Goal: Task Accomplishment & Management: Use online tool/utility

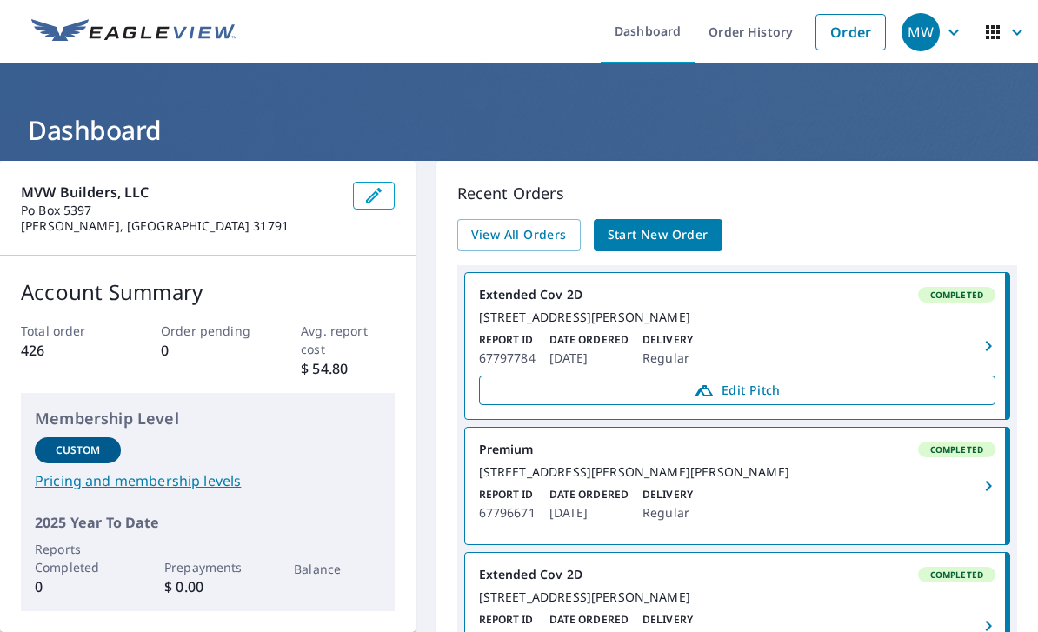
click at [890, 395] on span "Edit Pitch" at bounding box center [737, 390] width 494 height 21
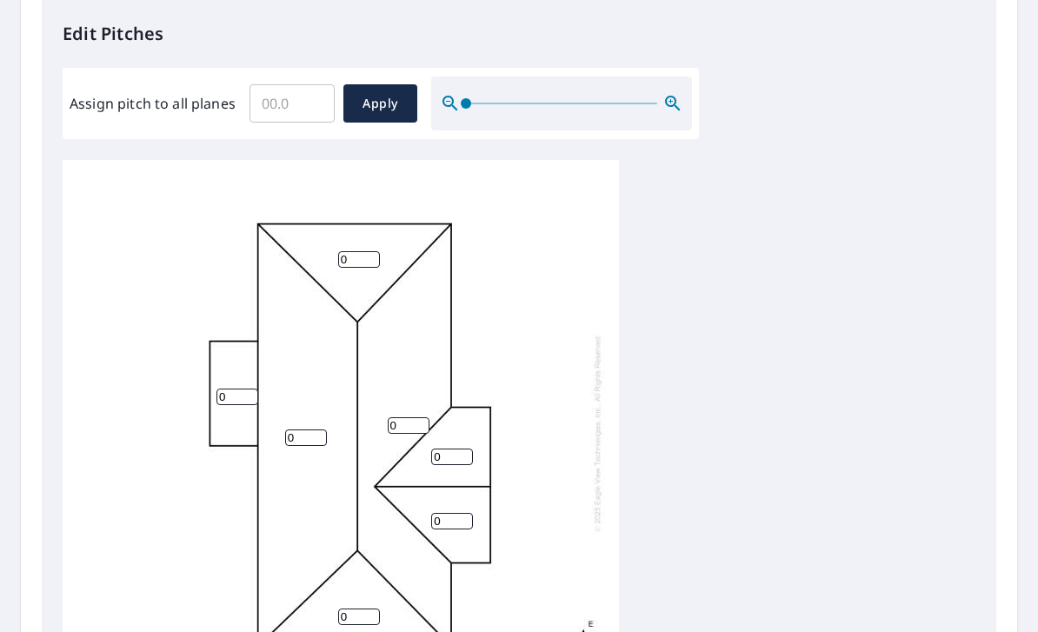
scroll to position [471, 0]
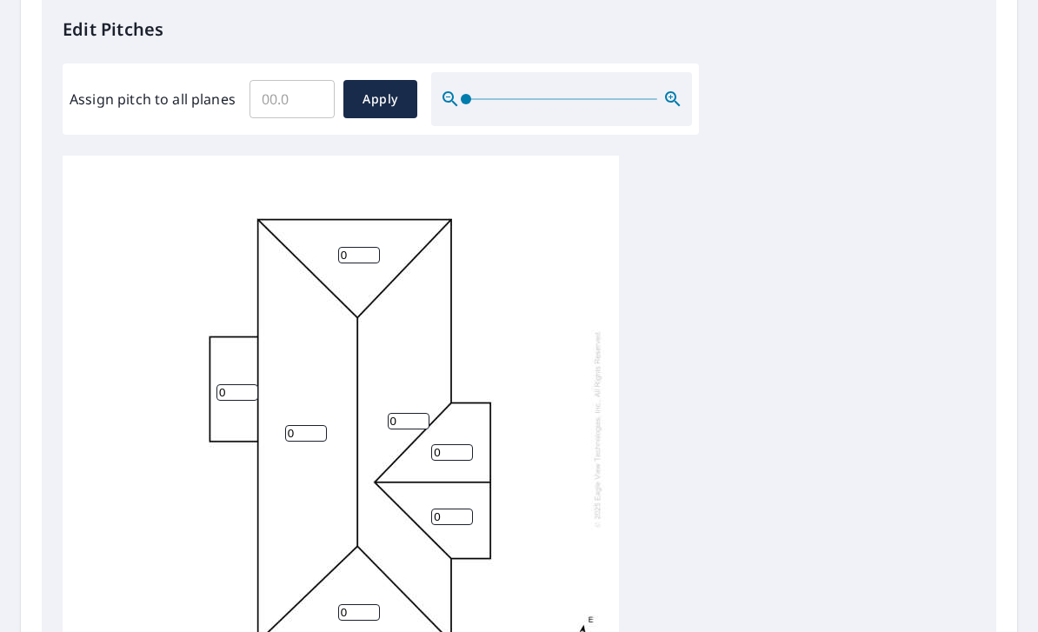
click at [358, 247] on input "0" at bounding box center [359, 255] width 42 height 17
type input "4"
click at [233, 384] on input "0" at bounding box center [237, 392] width 42 height 17
type input "2"
click at [303, 425] on input "0" at bounding box center [306, 433] width 42 height 17
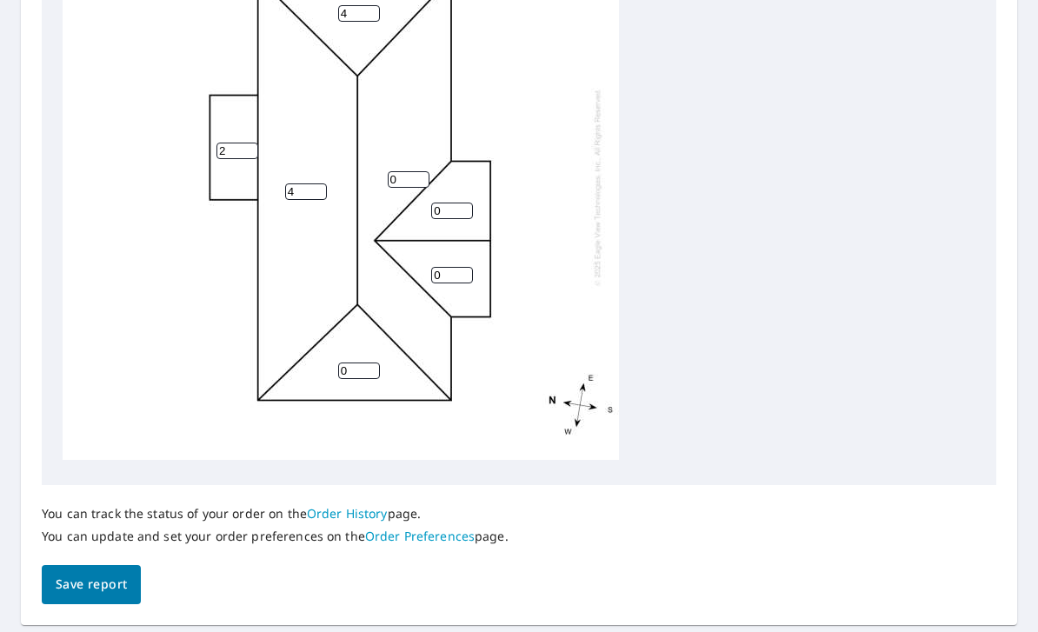
scroll to position [644, 0]
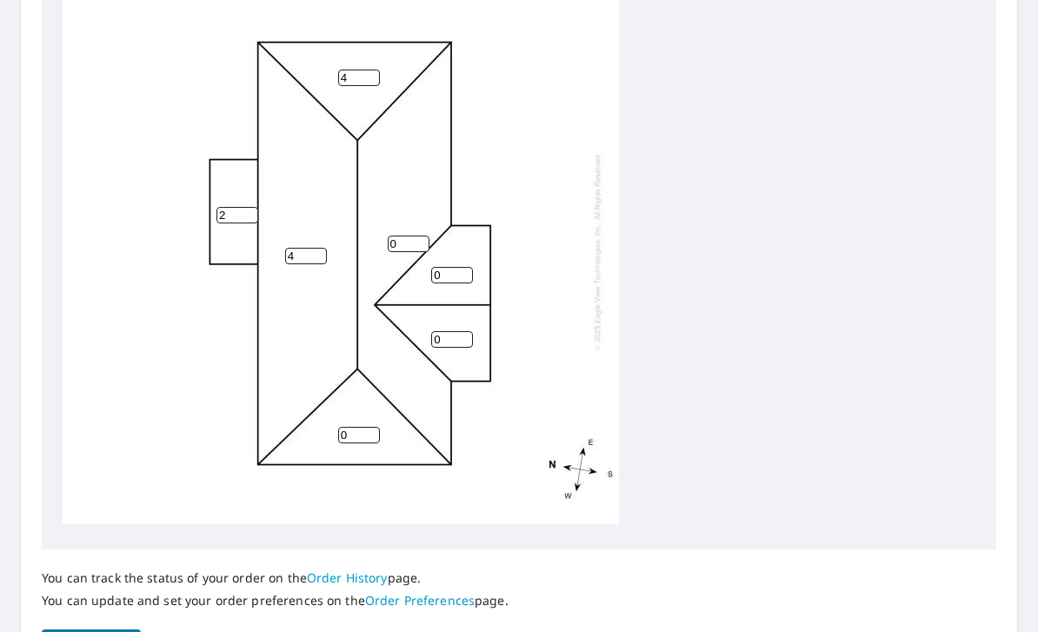
type input "4"
click at [360, 427] on input "0" at bounding box center [359, 435] width 42 height 17
type input "4"
click at [407, 236] on input "0" at bounding box center [409, 244] width 42 height 17
type input "4"
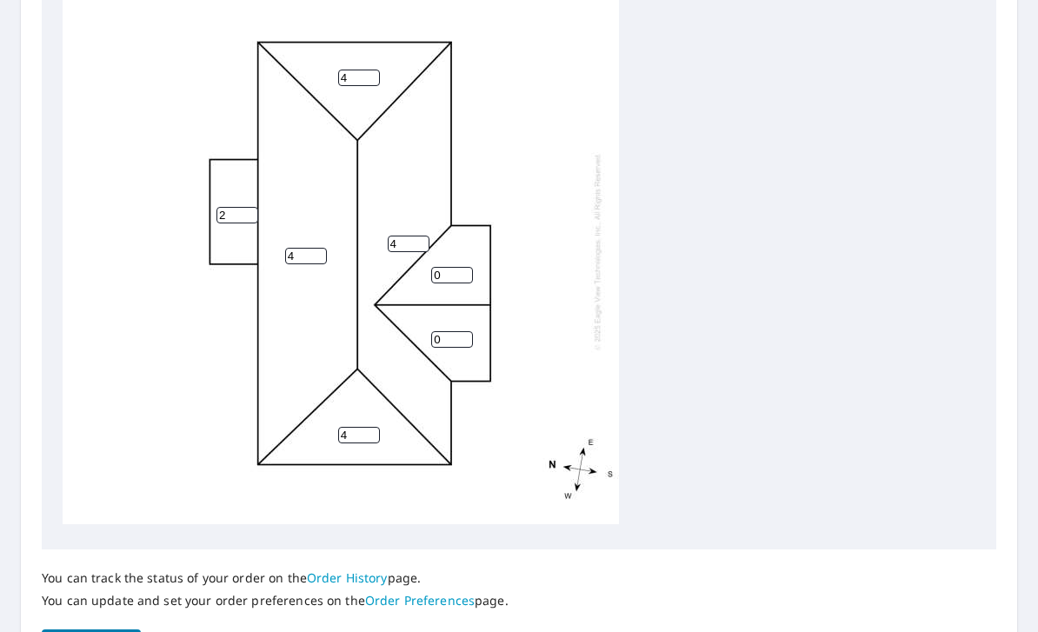
click at [455, 267] on input "0" at bounding box center [452, 275] width 42 height 17
type input "3"
click at [444, 332] on input "0" at bounding box center [452, 339] width 42 height 17
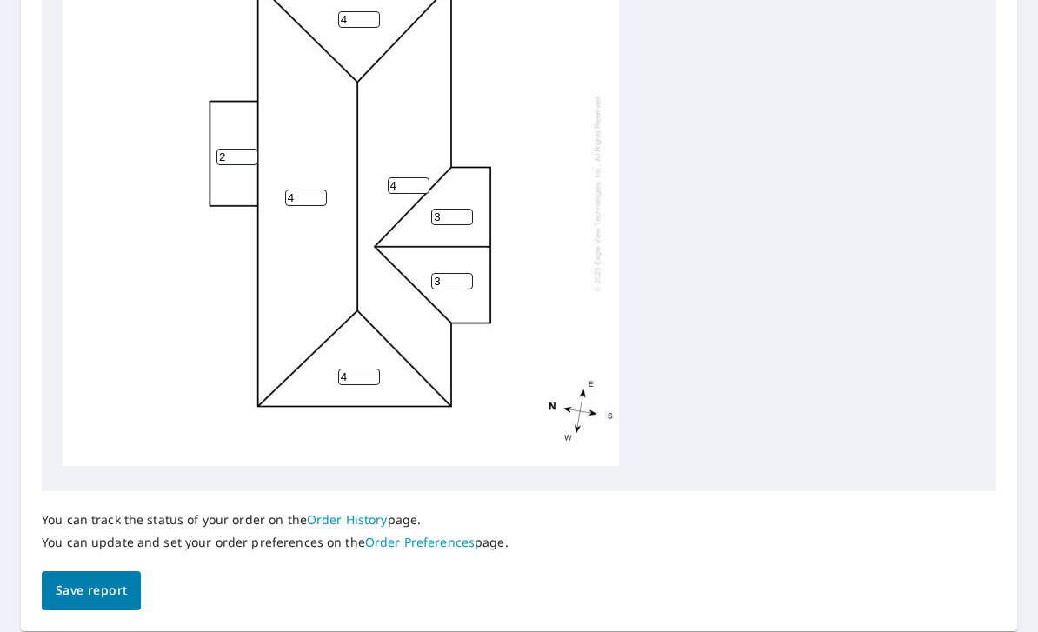
scroll to position [700, 0]
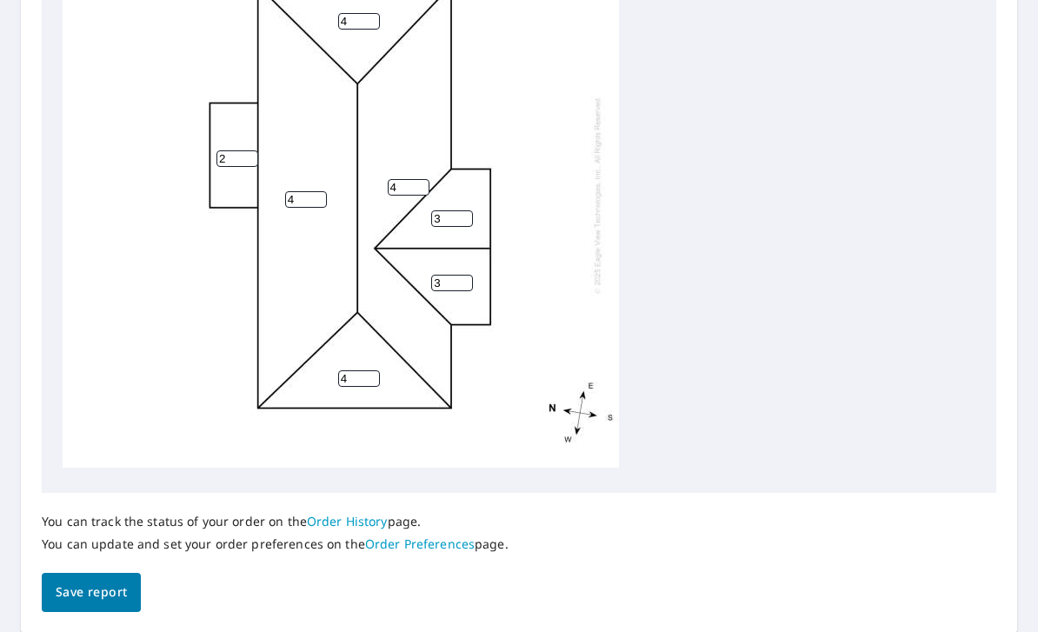
type input "3"
click at [97, 587] on button "Save report" at bounding box center [91, 592] width 99 height 39
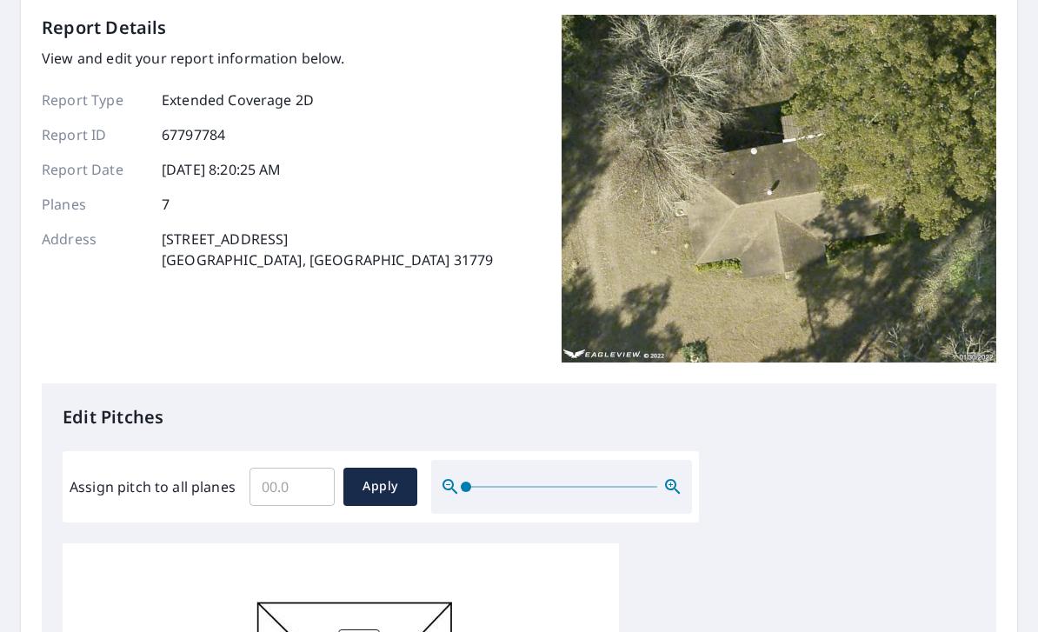
scroll to position [0, 0]
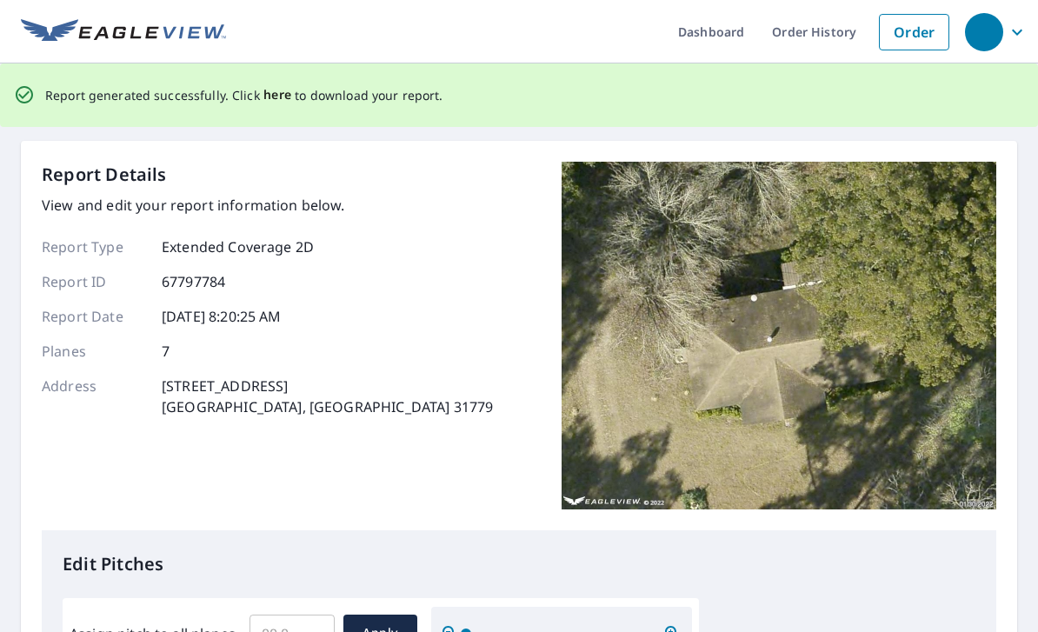
click at [278, 95] on span "here" at bounding box center [277, 95] width 29 height 22
click at [276, 92] on span "here" at bounding box center [277, 95] width 29 height 22
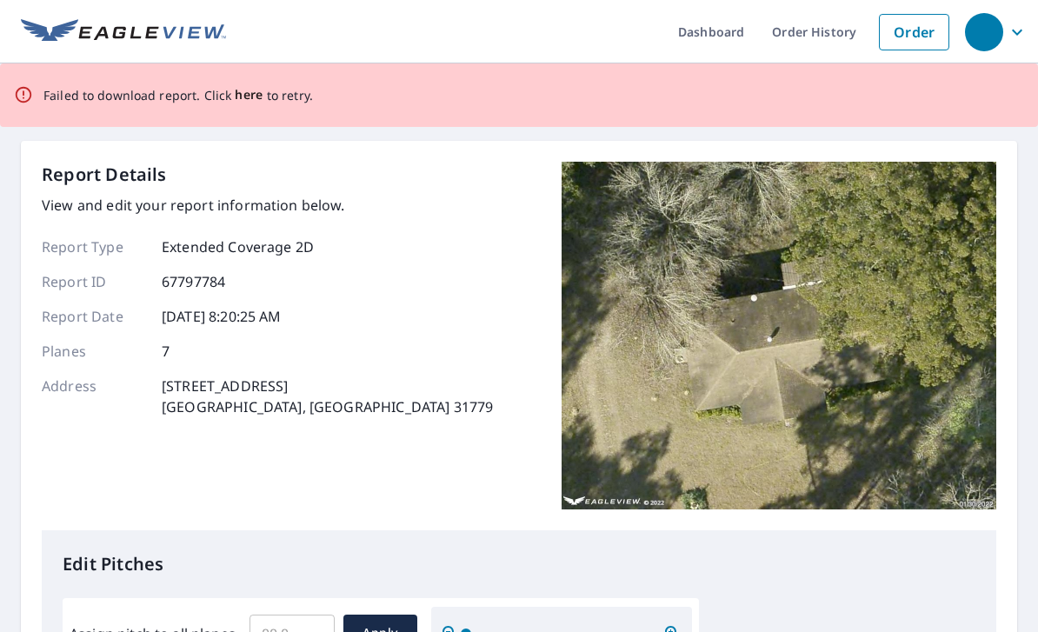
click at [243, 90] on span "here" at bounding box center [249, 95] width 29 height 22
